Goal: Find specific page/section: Find specific page/section

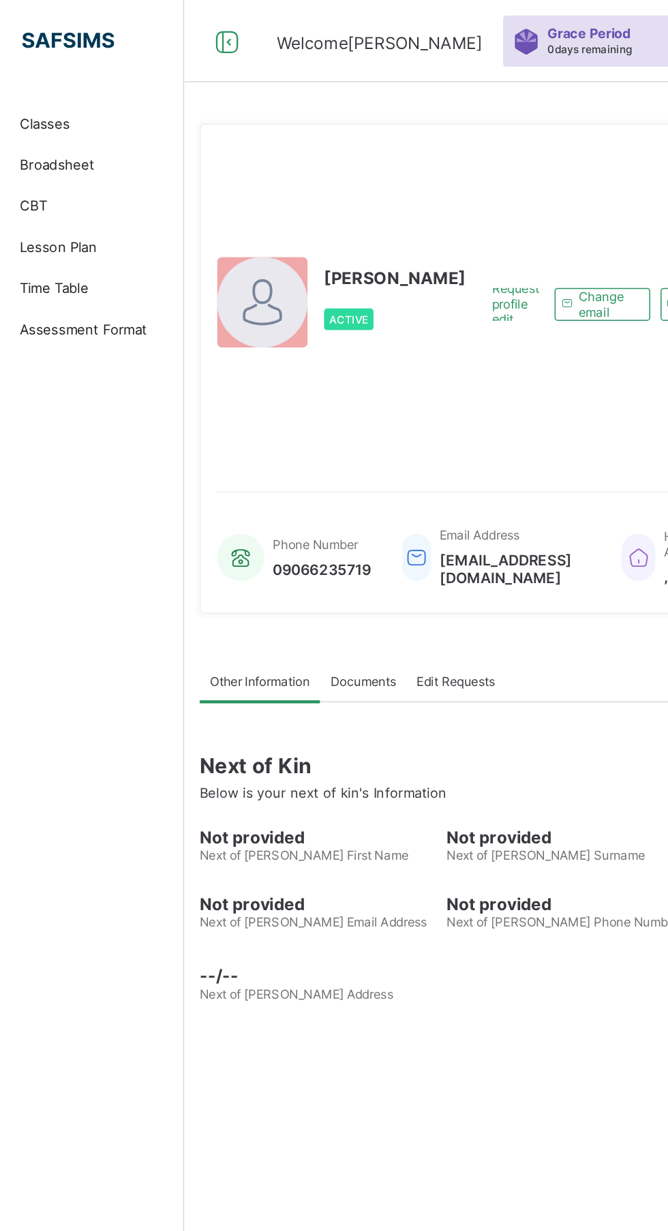
click at [82, 79] on span "Classes" at bounding box center [108, 81] width 109 height 11
